Goal: Find specific page/section: Find specific page/section

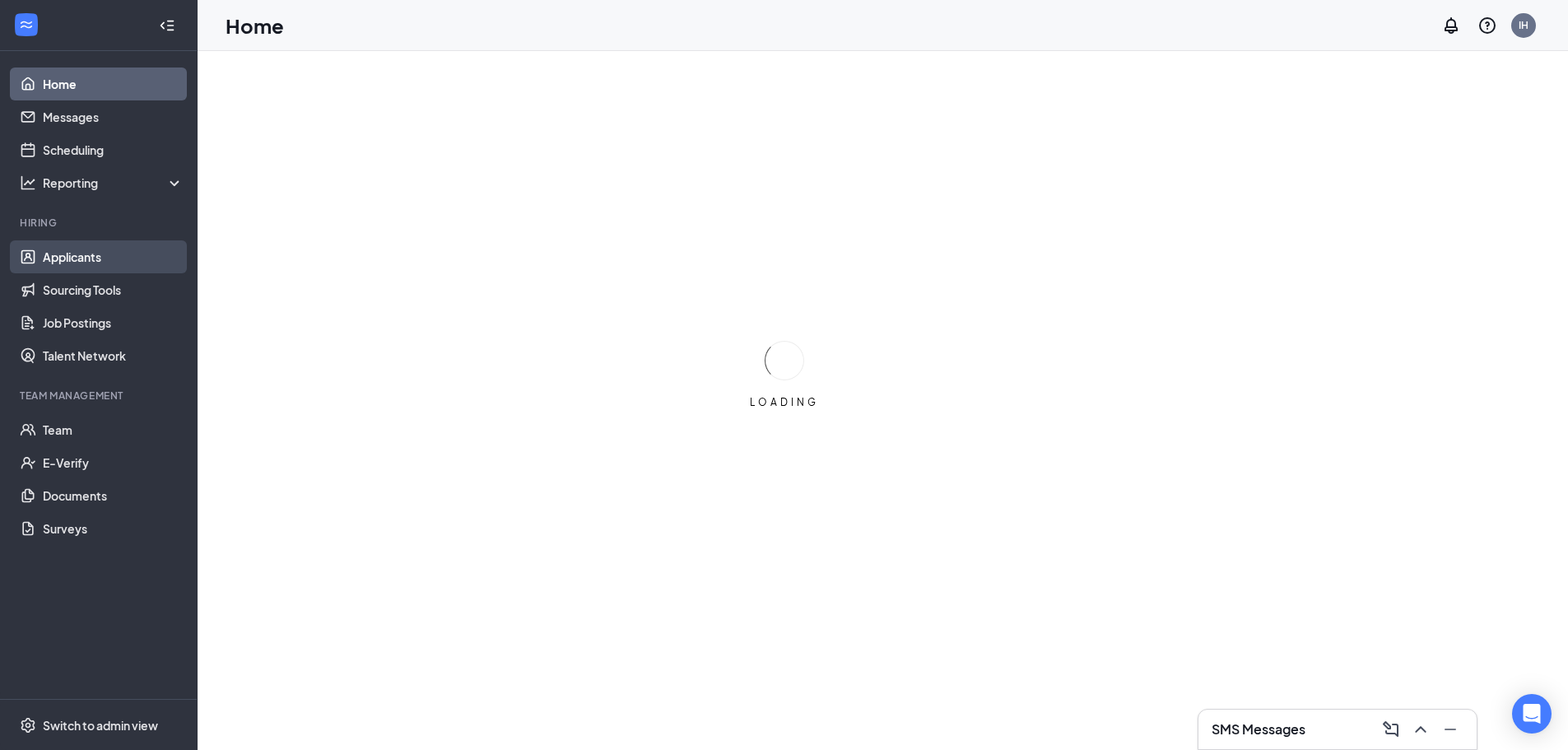
click at [131, 263] on link "Applicants" at bounding box center [113, 257] width 141 height 33
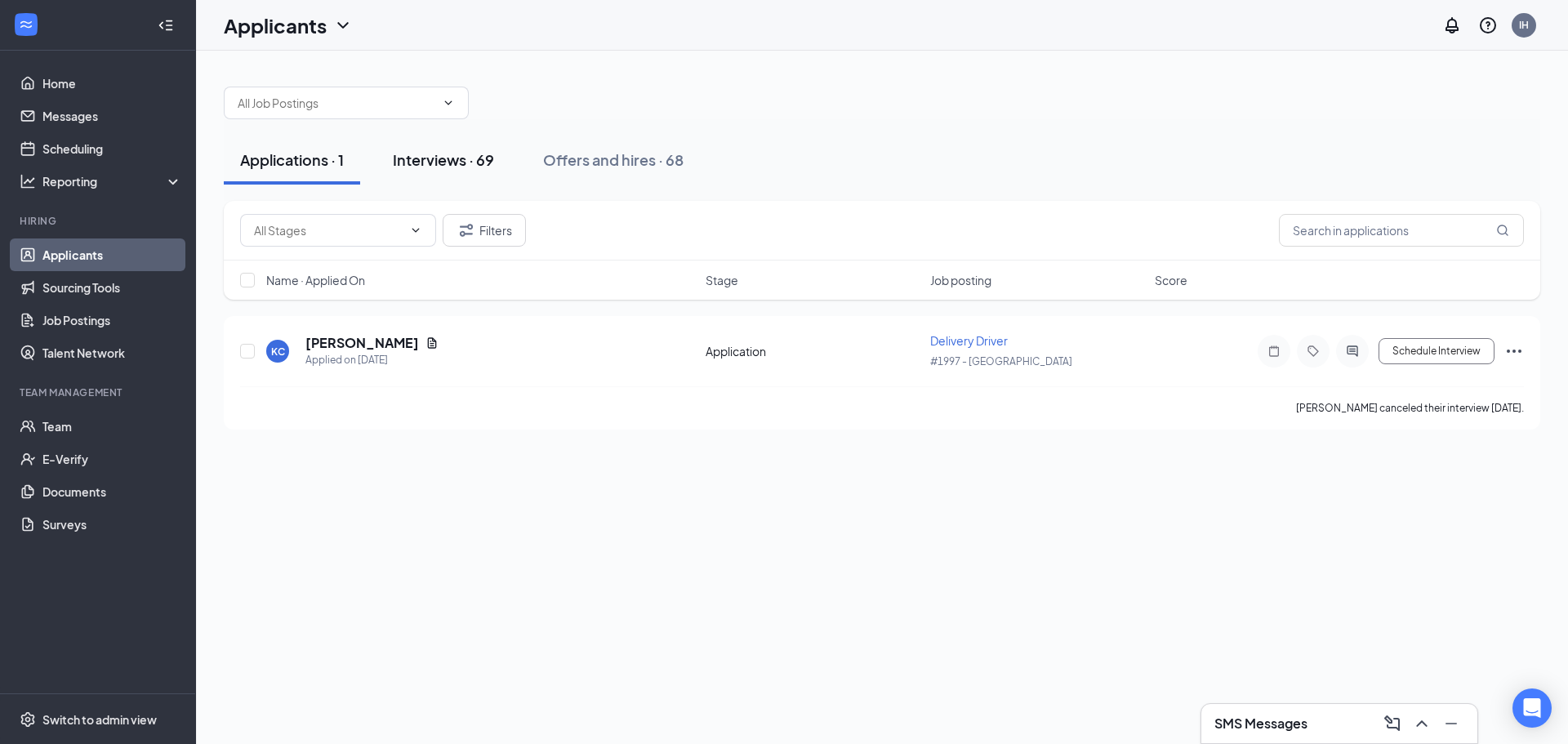
click at [465, 173] on button "Interviews · 69" at bounding box center [443, 160] width 134 height 49
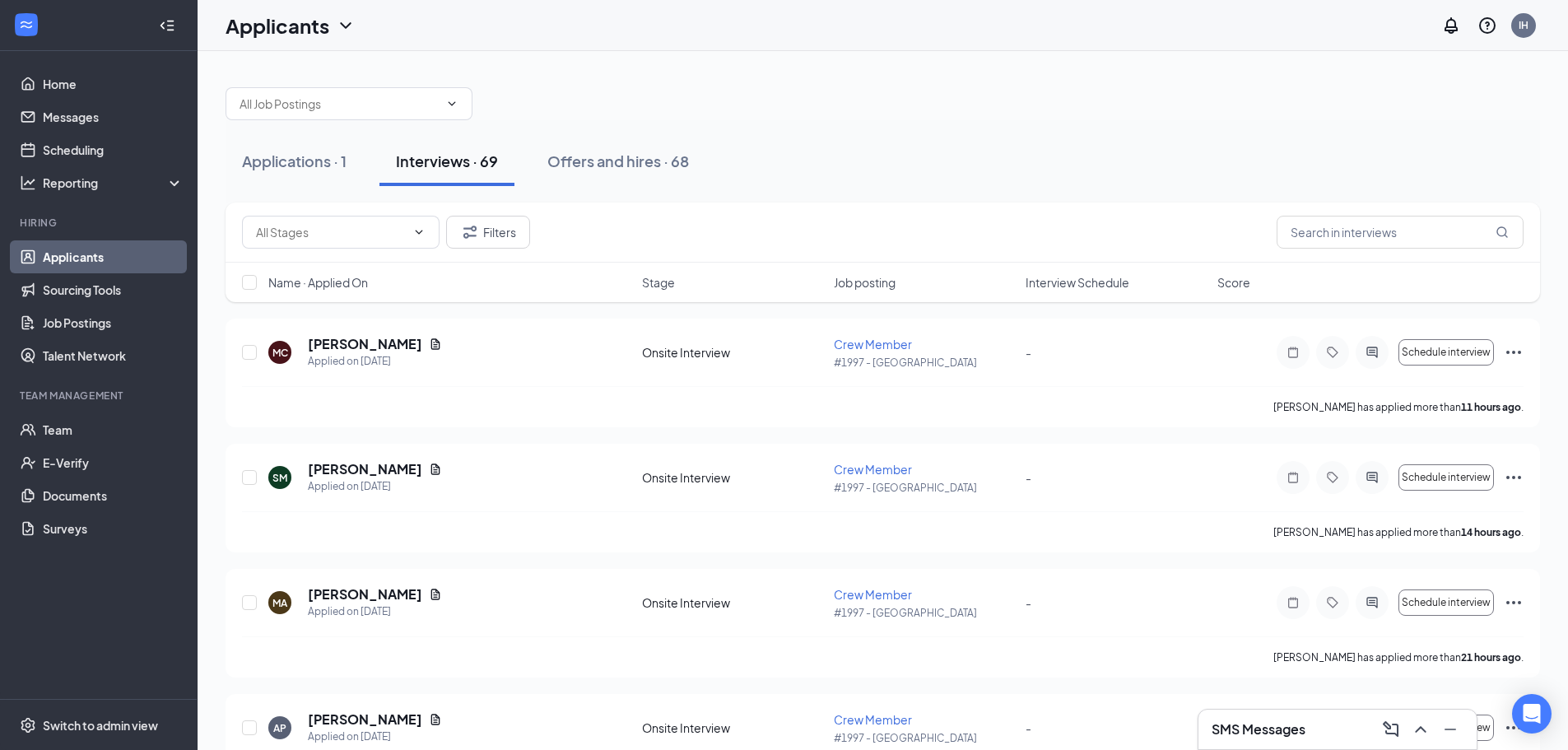
click at [1080, 285] on span "Interview Schedule" at bounding box center [1077, 282] width 103 height 17
